Goal: Contribute content

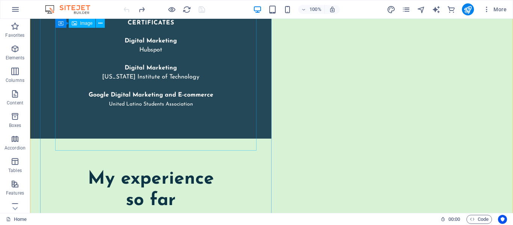
scroll to position [1673, 0]
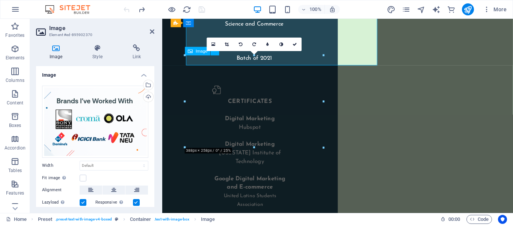
scroll to position [1779, 0]
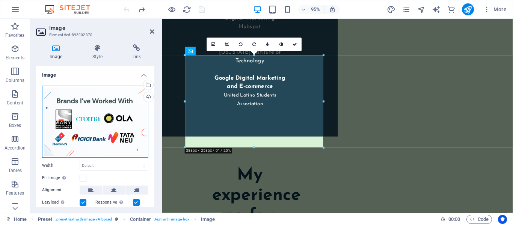
click at [142, 107] on div "Drag files here, click to choose files or select files from Files or our free s…" at bounding box center [95, 122] width 106 height 72
click at [62, 125] on div "Drag files here, click to choose files or select files from Files or our free s…" at bounding box center [95, 122] width 106 height 72
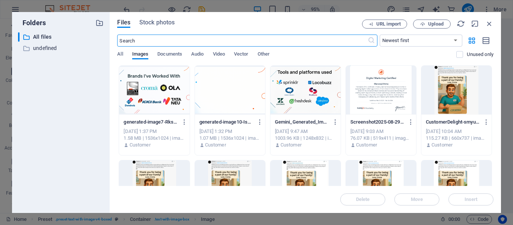
scroll to position [1780, 0]
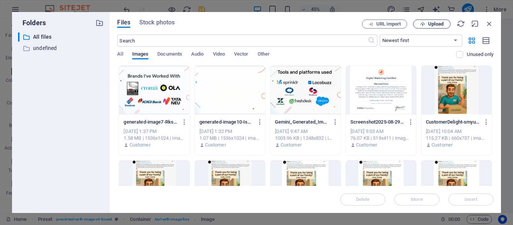
click at [426, 23] on span "Upload" at bounding box center [431, 24] width 31 height 5
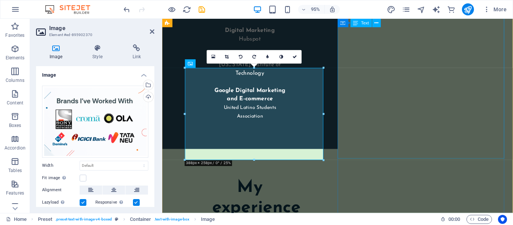
scroll to position [1752, 0]
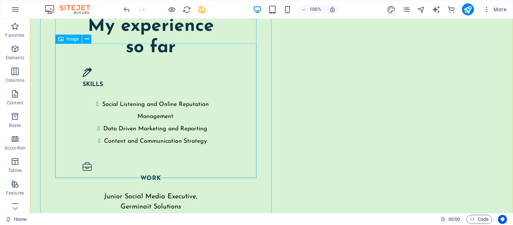
scroll to position [1906, 0]
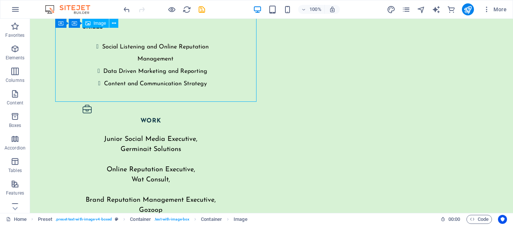
scroll to position [1860, 0]
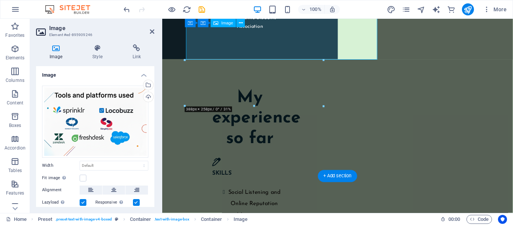
scroll to position [1946, 0]
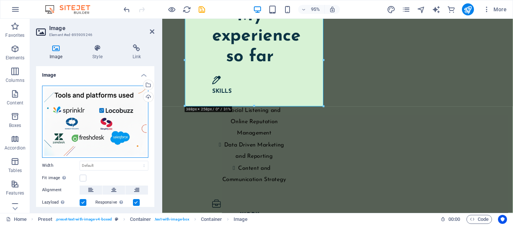
click at [105, 97] on div "Drag files here, click to choose files or select files from Files or our free s…" at bounding box center [95, 122] width 106 height 72
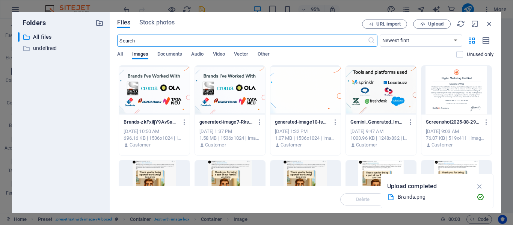
scroll to position [1948, 0]
click at [439, 26] on span "Upload" at bounding box center [435, 24] width 15 height 5
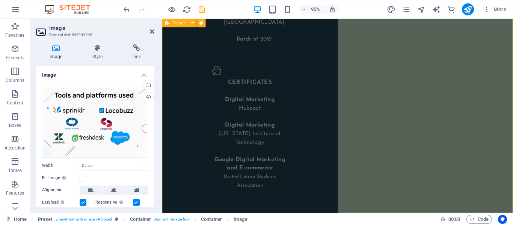
scroll to position [1697, 0]
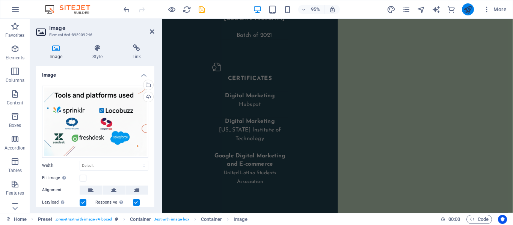
click at [462, 8] on button "publish" at bounding box center [468, 9] width 12 height 12
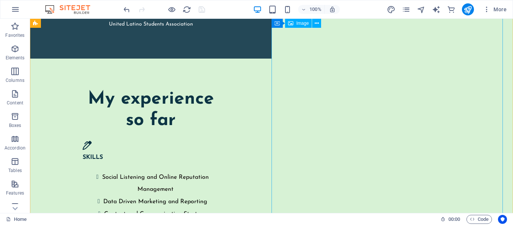
scroll to position [1765, 0]
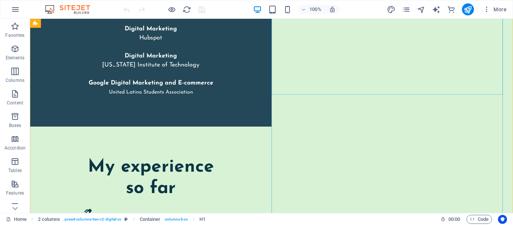
scroll to position [1706, 0]
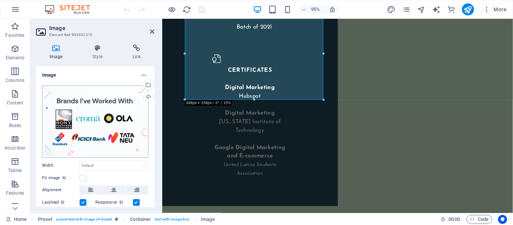
scroll to position [1829, 0]
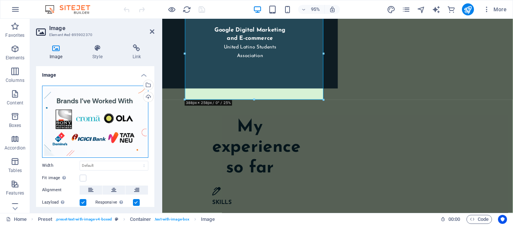
click at [104, 102] on div "Drag files here, click to choose files or select files from Files or our free s…" at bounding box center [95, 122] width 106 height 72
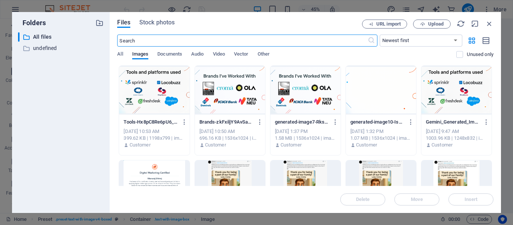
click at [235, 98] on div at bounding box center [230, 90] width 70 height 49
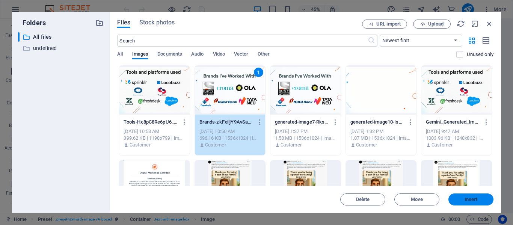
click at [474, 197] on span "Insert" at bounding box center [470, 199] width 13 height 5
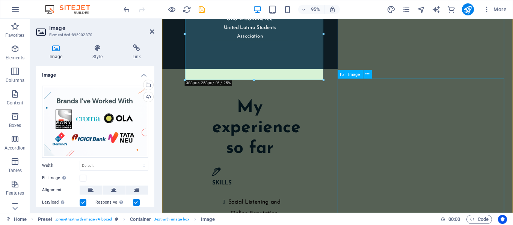
scroll to position [1854, 0]
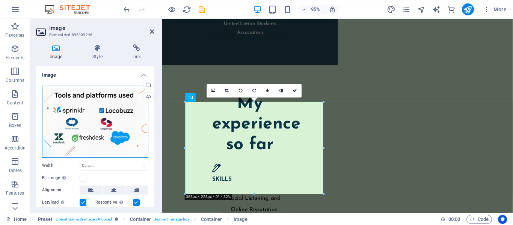
click at [85, 101] on div "Drag files here, click to choose files or select files from Files or our free s…" at bounding box center [95, 122] width 106 height 72
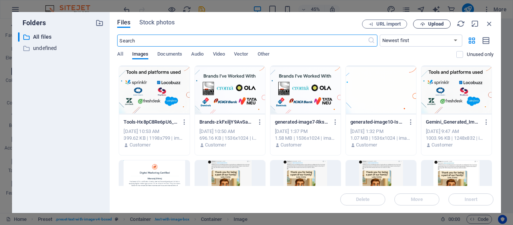
click at [430, 23] on span "Upload" at bounding box center [435, 24] width 15 height 5
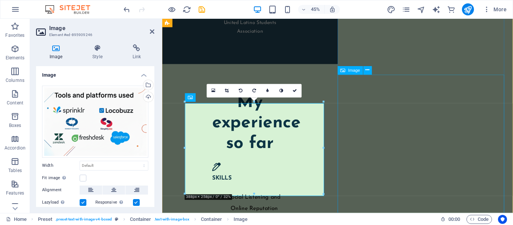
scroll to position [1854, 0]
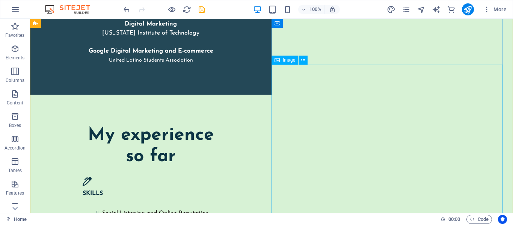
scroll to position [1686, 0]
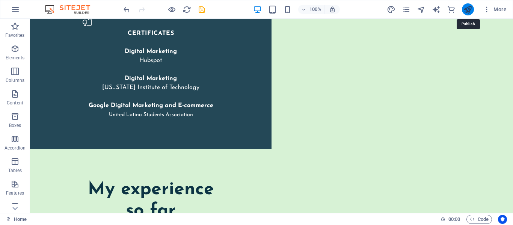
click at [470, 10] on icon "publish" at bounding box center [467, 9] width 9 height 9
click at [470, 9] on icon "publish" at bounding box center [467, 9] width 9 height 9
